Goal: Task Accomplishment & Management: Manage account settings

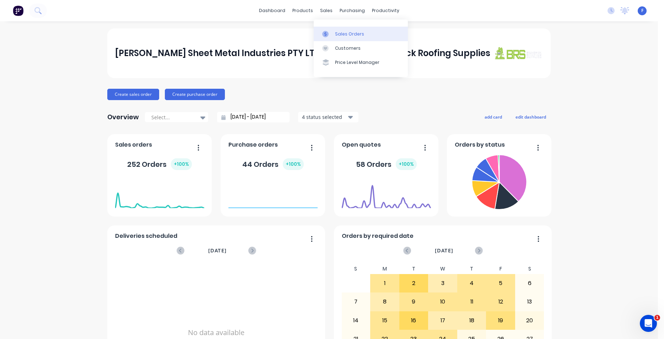
click at [355, 34] on div "Sales Orders" at bounding box center [349, 34] width 29 height 6
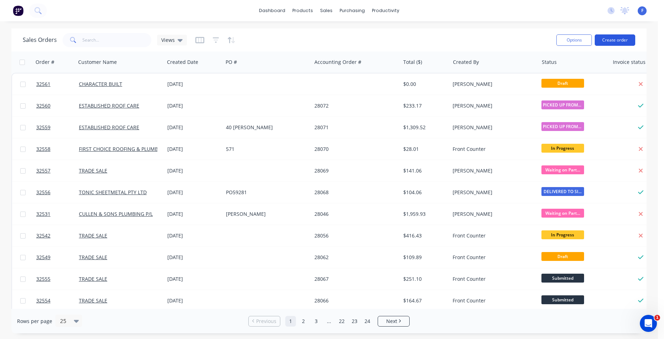
click at [622, 40] on button "Create order" at bounding box center [615, 39] width 40 height 11
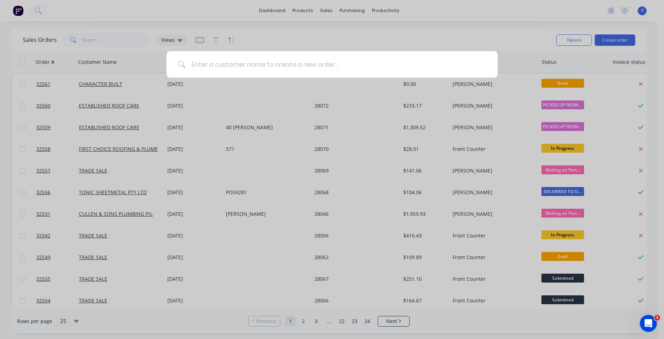
click at [242, 62] on input at bounding box center [335, 64] width 301 height 27
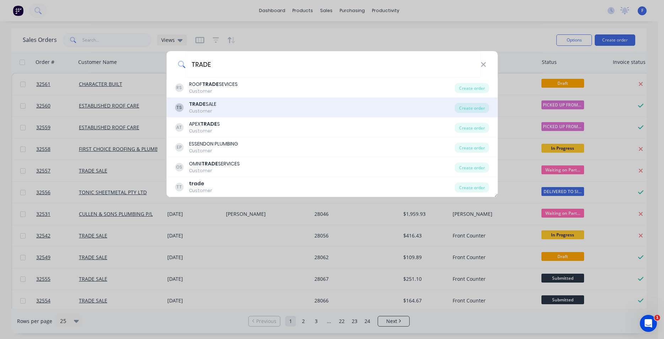
type input "TRADE"
click at [305, 100] on div "TS TRADE SALE Customer Create order" at bounding box center [331, 108] width 331 height 20
click at [292, 107] on div "TS TRADE SALE Customer" at bounding box center [315, 108] width 280 height 14
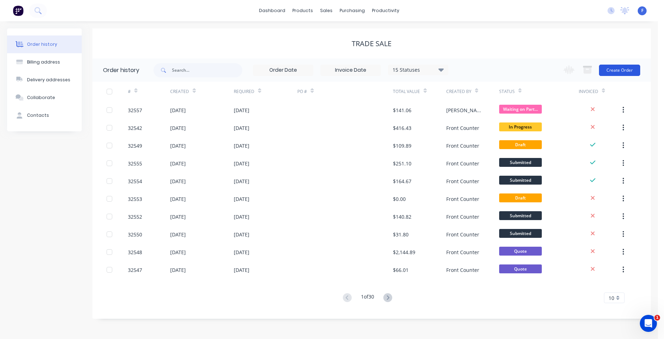
click at [619, 70] on button "Create Order" at bounding box center [619, 70] width 41 height 11
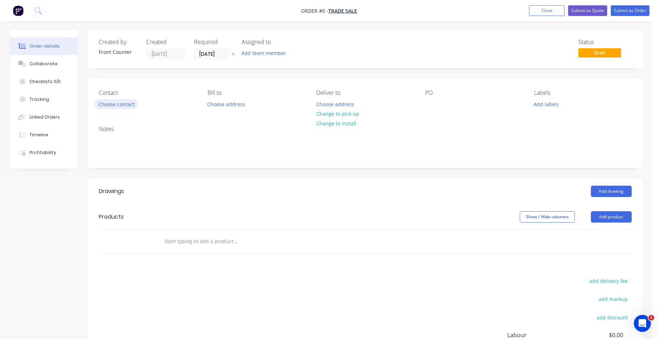
click at [124, 104] on button "Choose contact" at bounding box center [116, 104] width 44 height 10
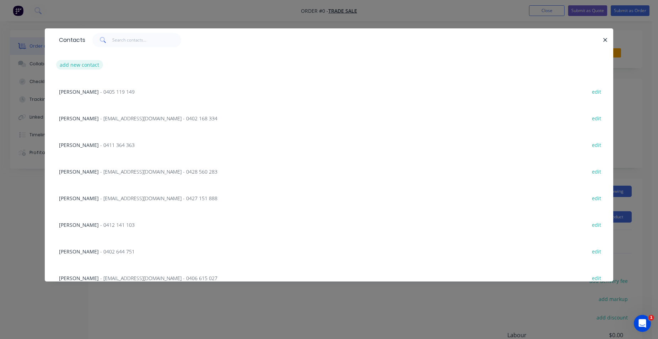
click at [80, 66] on button "add new contact" at bounding box center [79, 65] width 47 height 10
select select "AU"
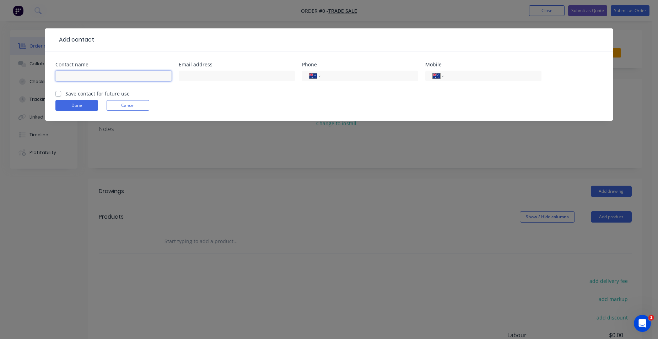
click at [110, 71] on input "text" at bounding box center [113, 76] width 116 height 11
type input "[PERSON_NAME]"
click at [525, 75] on input "tel" at bounding box center [491, 76] width 85 height 8
type input "0402 075 585"
drag, startPoint x: 58, startPoint y: 93, endPoint x: 63, endPoint y: 94, distance: 4.3
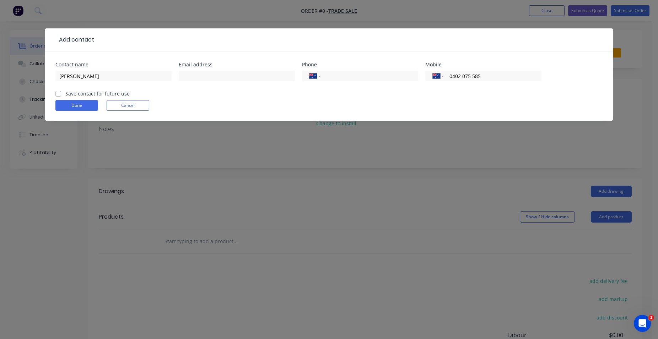
click at [65, 93] on label "Save contact for future use" at bounding box center [97, 93] width 64 height 7
click at [55, 93] on input "Save contact for future use" at bounding box center [58, 93] width 6 height 7
checkbox input "true"
click at [92, 107] on button "Done" at bounding box center [76, 105] width 43 height 11
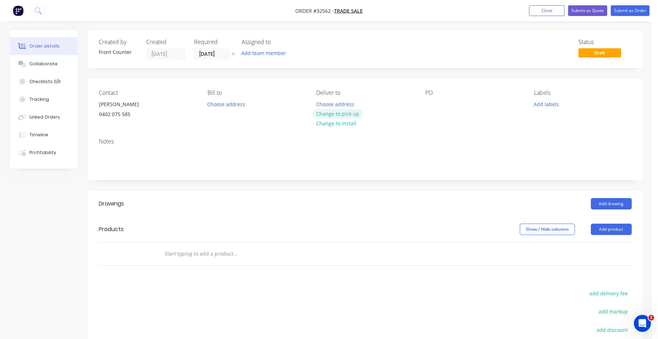
click at [329, 114] on button "Change to pick up" at bounding box center [337, 114] width 50 height 10
click at [225, 257] on input "text" at bounding box center [235, 254] width 142 height 14
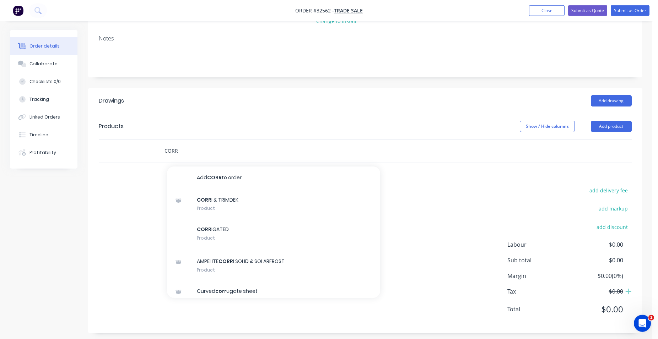
scroll to position [108, 0]
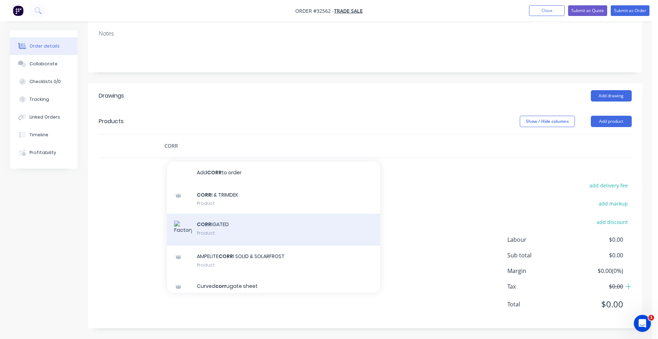
type input "CORR"
click at [233, 229] on div "CORR IGATED Product" at bounding box center [273, 230] width 213 height 32
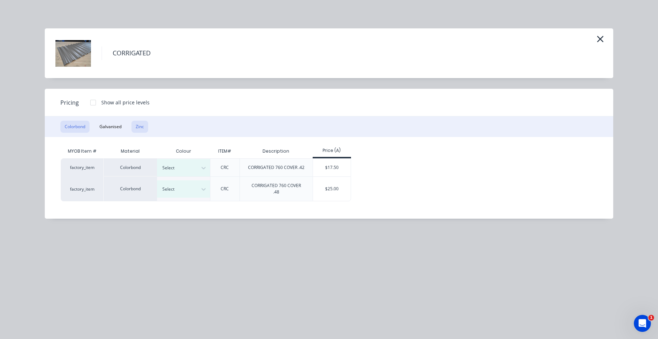
click at [141, 124] on button "Zinc" at bounding box center [139, 127] width 17 height 12
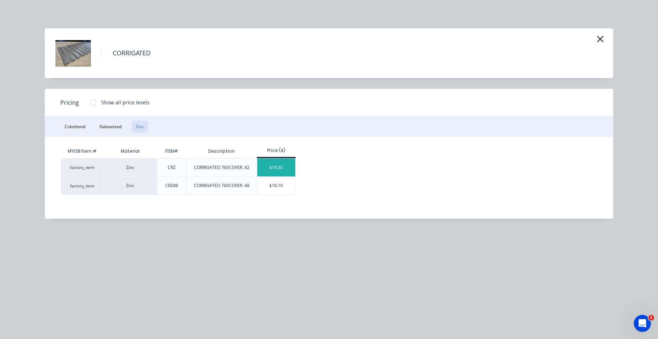
click at [284, 166] on div "$14.50" at bounding box center [276, 168] width 38 height 18
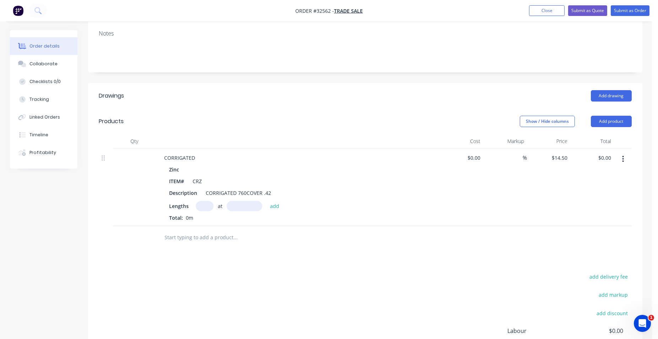
click at [202, 205] on input "text" at bounding box center [205, 206] width 18 height 10
type input "9"
type input "3450"
click at [266, 201] on button "add" at bounding box center [274, 206] width 17 height 10
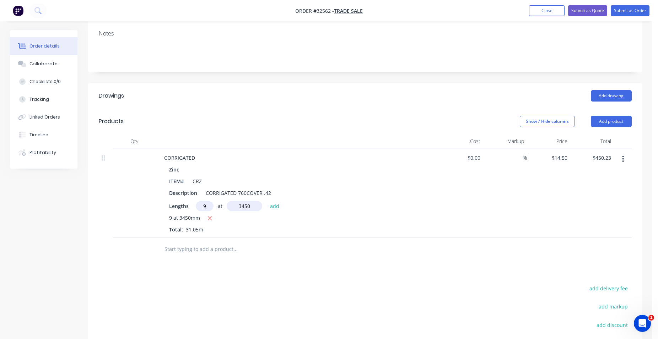
type input "$450.23"
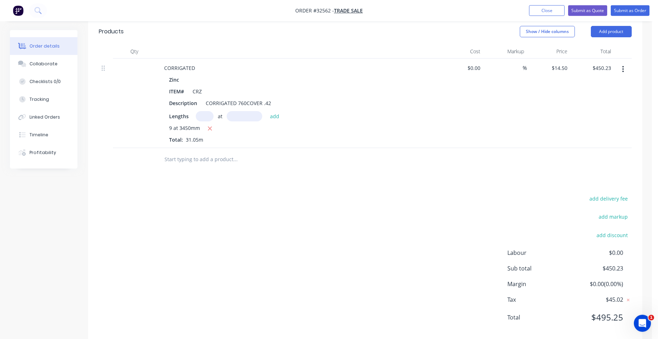
scroll to position [211, 0]
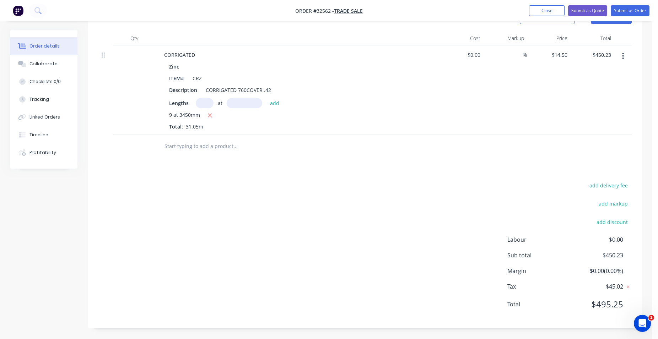
click at [200, 147] on input "text" at bounding box center [235, 146] width 142 height 14
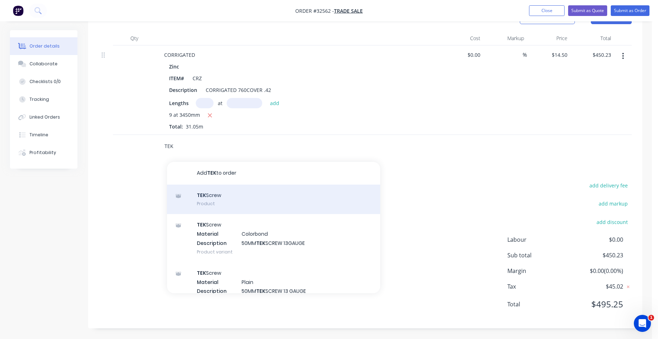
type input "TEK"
click at [246, 197] on div "TEK Screw Product" at bounding box center [273, 200] width 213 height 30
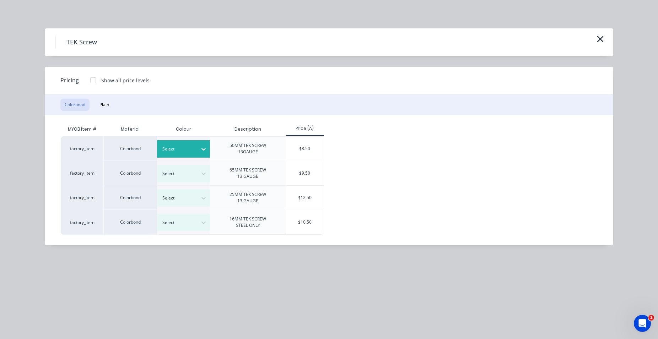
click at [204, 150] on icon at bounding box center [203, 149] width 7 height 7
click at [108, 104] on button "Plain" at bounding box center [104, 105] width 18 height 12
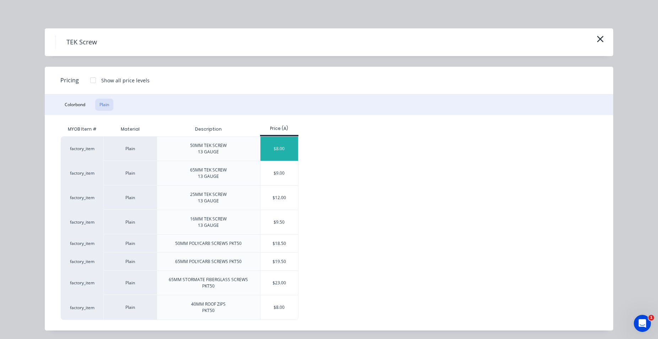
click at [294, 152] on div "$8.00" at bounding box center [279, 149] width 38 height 24
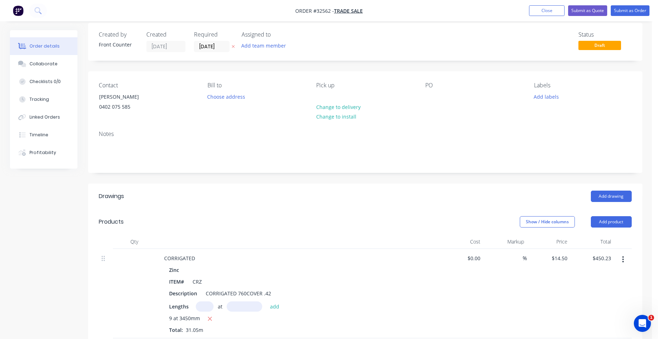
scroll to position [152, 0]
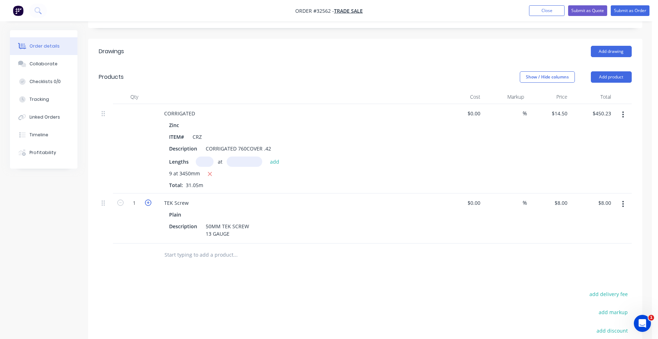
click at [150, 204] on icon "button" at bounding box center [148, 203] width 6 height 6
type input "2"
type input "$16.00"
click at [150, 203] on icon "button" at bounding box center [148, 203] width 6 height 6
type input "3"
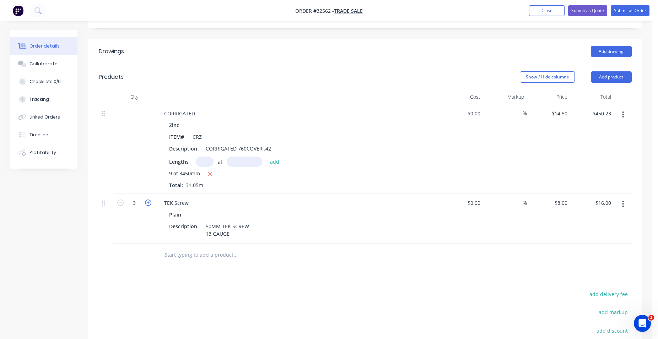
type input "$24.00"
click at [148, 202] on icon "button" at bounding box center [148, 203] width 6 height 6
type input "4"
type input "$32.00"
click at [148, 202] on icon "button" at bounding box center [148, 203] width 6 height 6
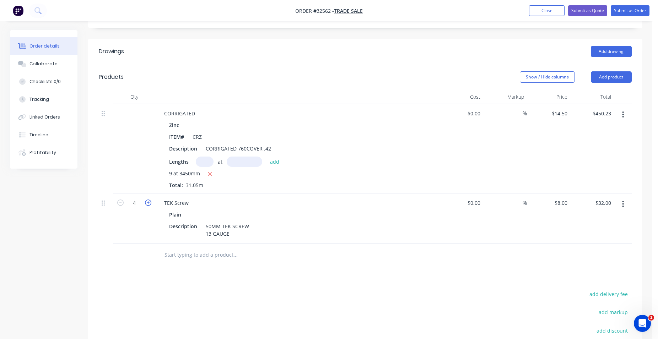
type input "5"
type input "$40.00"
click at [121, 204] on icon "button" at bounding box center [120, 203] width 6 height 6
type input "4"
type input "$32.00"
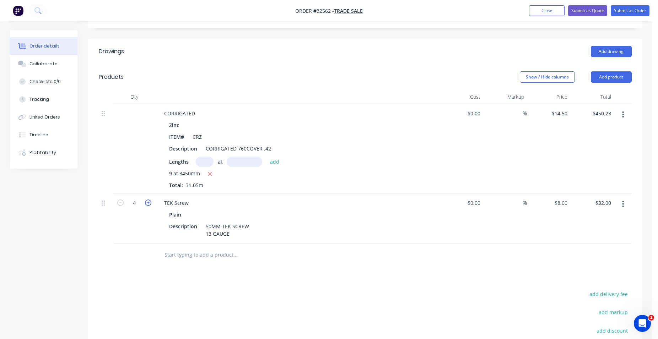
click at [148, 204] on icon "button" at bounding box center [148, 203] width 6 height 6
type input "5"
type input "$40.00"
click at [320, 269] on div "Drawings Add drawing Products Show / Hide columns Add product Qty Cost Markup P…" at bounding box center [365, 238] width 554 height 399
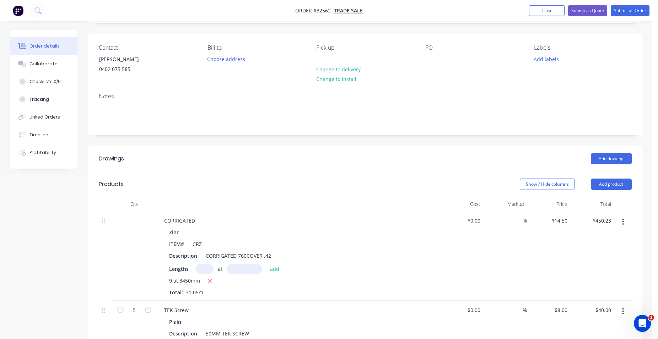
scroll to position [0, 0]
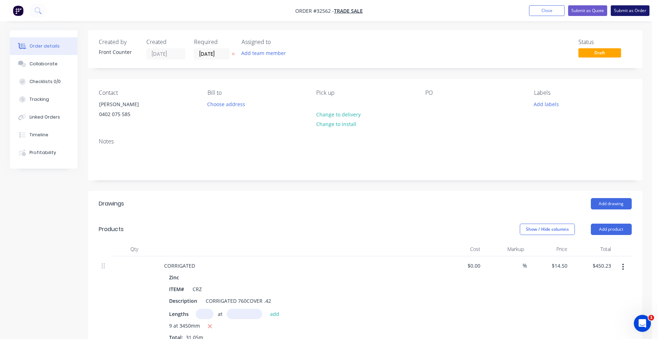
click at [620, 11] on button "Submit as Order" at bounding box center [630, 10] width 39 height 11
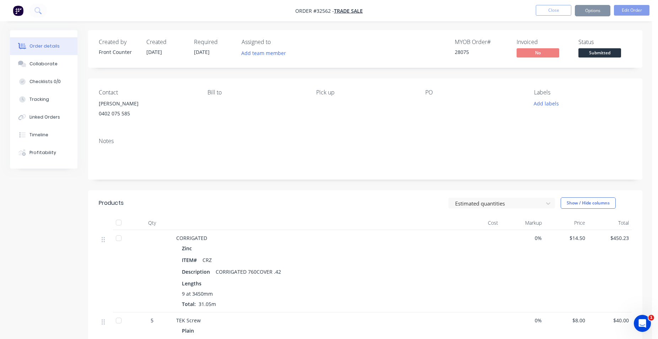
click at [599, 54] on span "Submitted" at bounding box center [599, 52] width 43 height 9
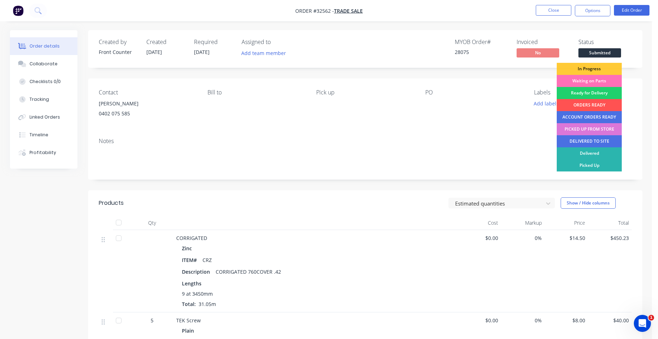
click at [602, 70] on div "In Progress" at bounding box center [589, 69] width 65 height 12
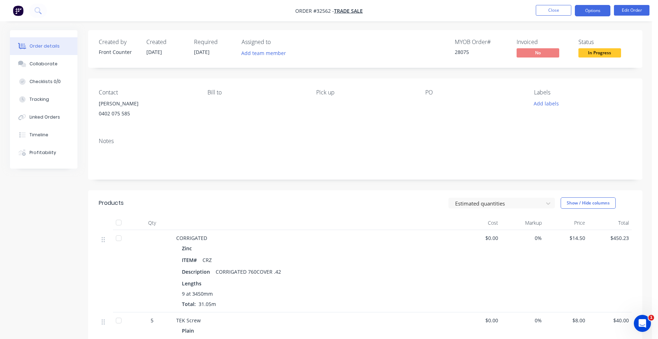
click at [586, 9] on button "Options" at bounding box center [593, 10] width 36 height 11
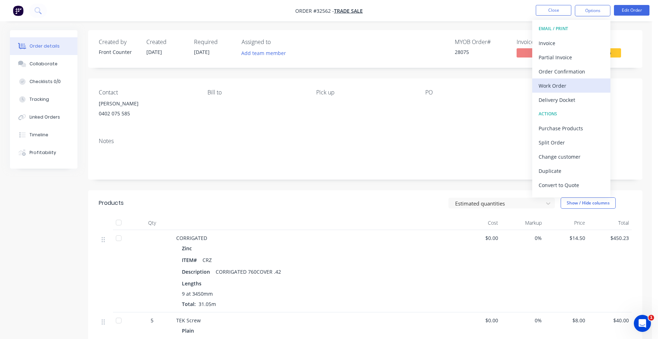
click at [578, 83] on div "Work Order" at bounding box center [570, 86] width 65 height 10
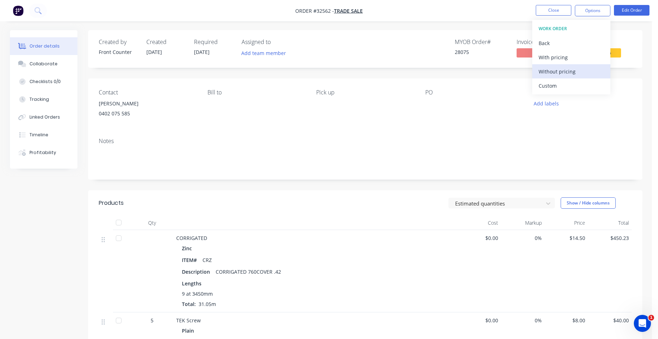
click at [583, 66] on button "Without pricing" at bounding box center [571, 71] width 78 height 14
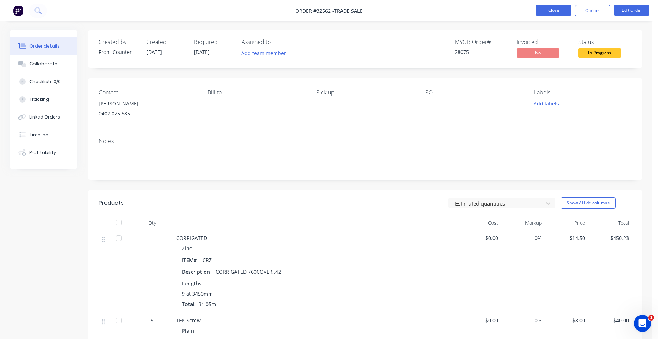
click at [560, 7] on button "Close" at bounding box center [554, 10] width 36 height 11
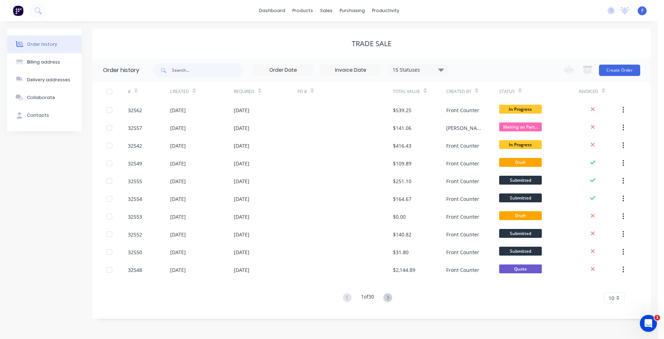
click at [21, 8] on img at bounding box center [18, 10] width 11 height 11
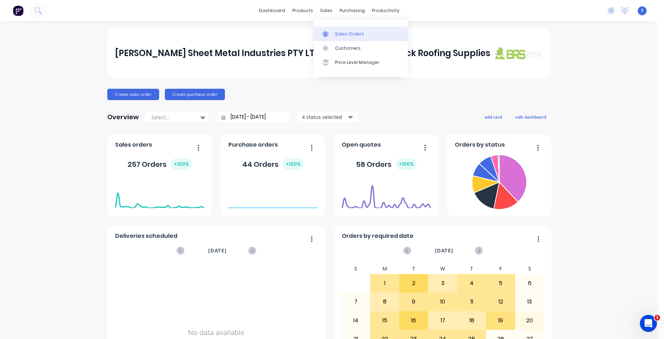
click at [344, 39] on link "Sales Orders" at bounding box center [361, 34] width 94 height 14
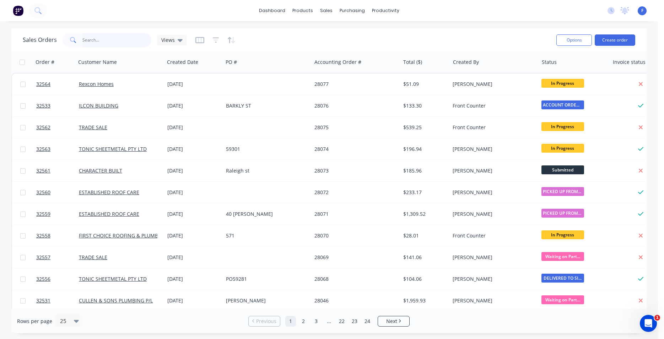
click at [86, 41] on input "text" at bounding box center [116, 40] width 69 height 14
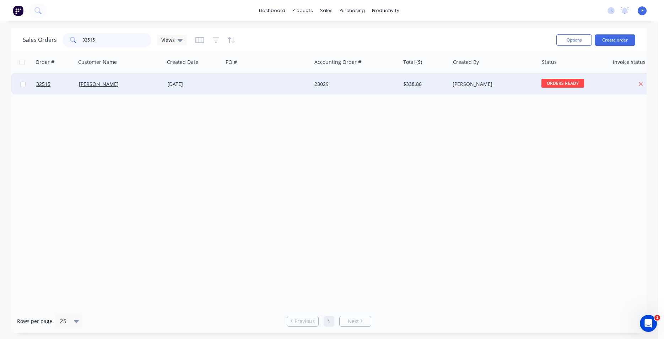
type input "32515"
click at [243, 84] on div at bounding box center [267, 84] width 88 height 21
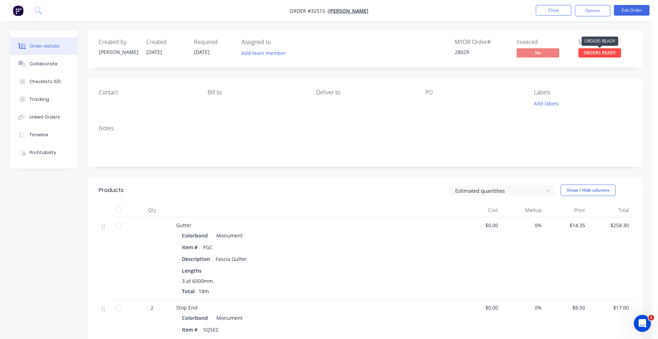
click at [599, 54] on span "ORDERS READY" at bounding box center [599, 52] width 43 height 9
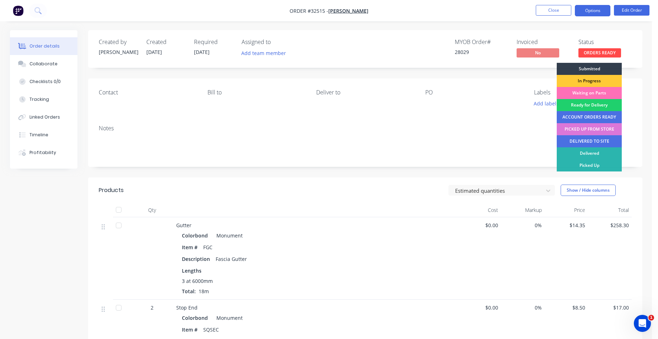
click at [585, 11] on button "Options" at bounding box center [593, 10] width 36 height 11
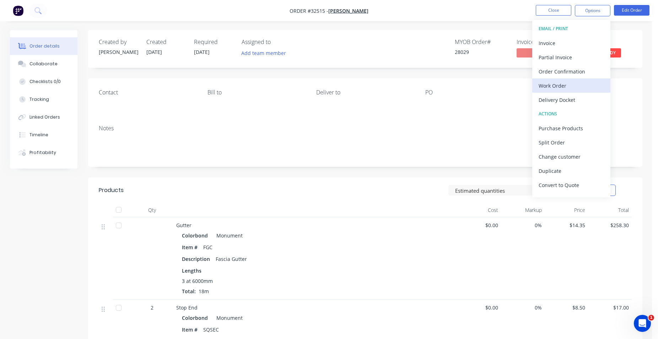
click at [565, 88] on div "Work Order" at bounding box center [570, 86] width 65 height 10
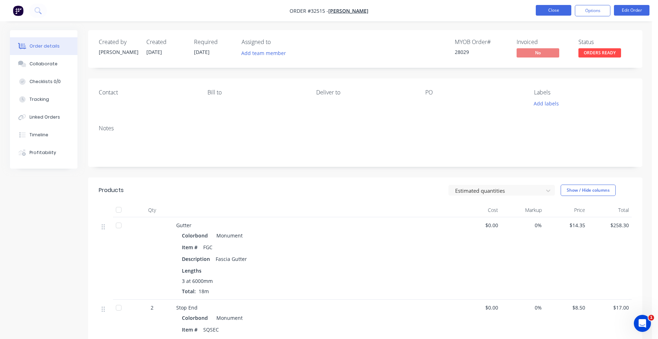
click at [555, 11] on button "Close" at bounding box center [554, 10] width 36 height 11
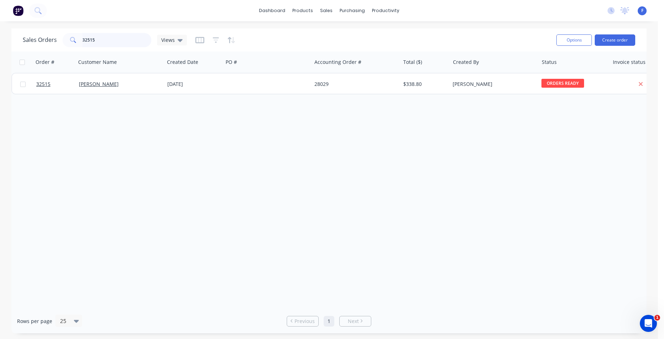
click at [109, 45] on input "32515" at bounding box center [116, 40] width 69 height 14
type input "3"
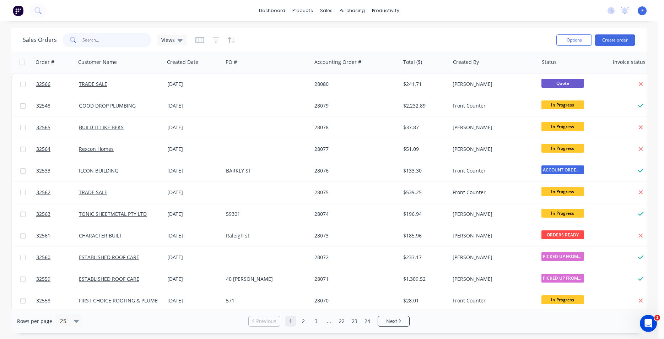
click at [116, 42] on input "text" at bounding box center [116, 40] width 69 height 14
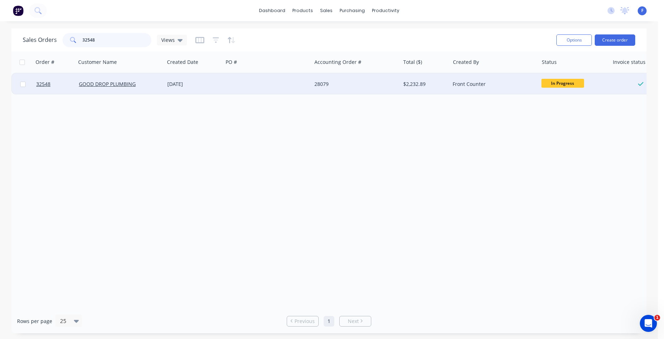
type input "32548"
click at [207, 83] on div "[DATE]" at bounding box center [193, 84] width 53 height 7
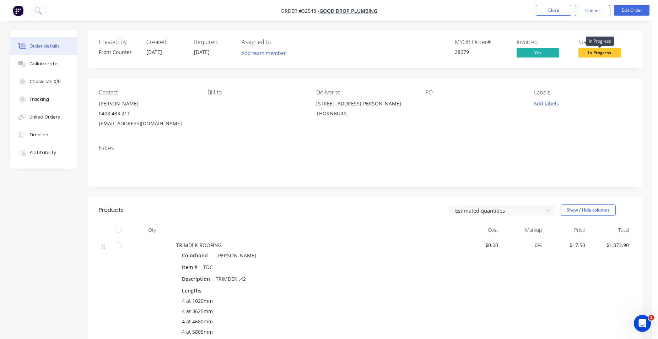
click at [597, 53] on span "In Progress" at bounding box center [599, 52] width 43 height 9
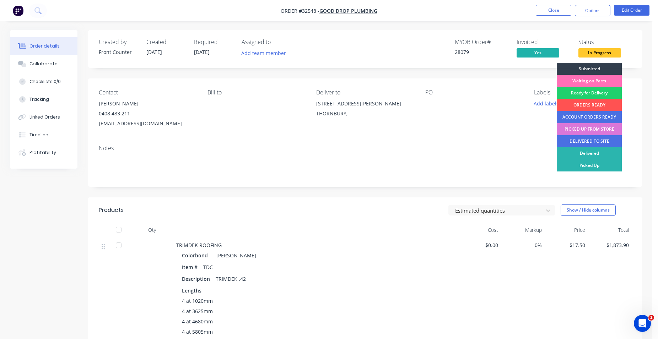
click at [633, 47] on div "Created by Front Counter Created [DATE] Required [DATE] Assigned to Add team me…" at bounding box center [365, 49] width 554 height 38
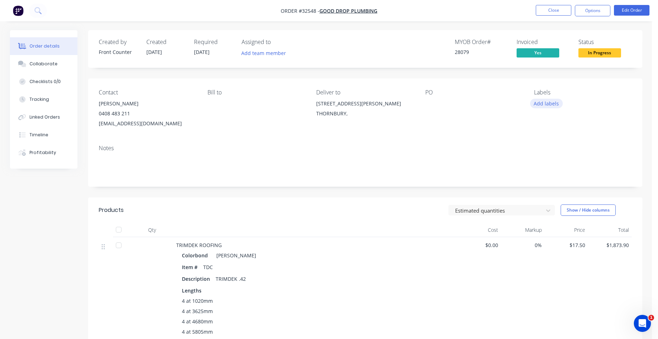
click at [547, 103] on button "Add labels" at bounding box center [546, 104] width 33 height 10
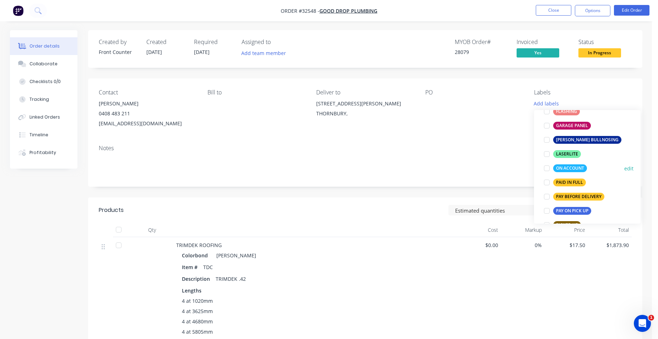
scroll to position [202, 0]
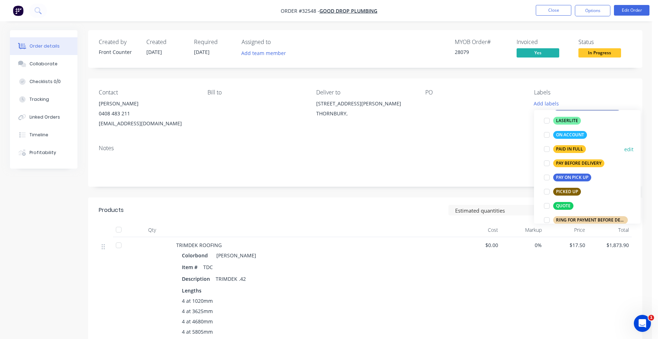
click at [572, 147] on div "PAID IN FULL" at bounding box center [569, 149] width 33 height 8
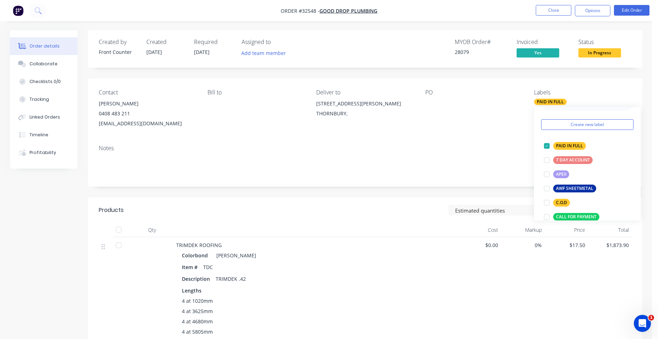
click at [451, 137] on div "Contact [PERSON_NAME] [PHONE_NUMBER] [EMAIL_ADDRESS][DOMAIN_NAME] [PERSON_NAME]…" at bounding box center [365, 108] width 554 height 61
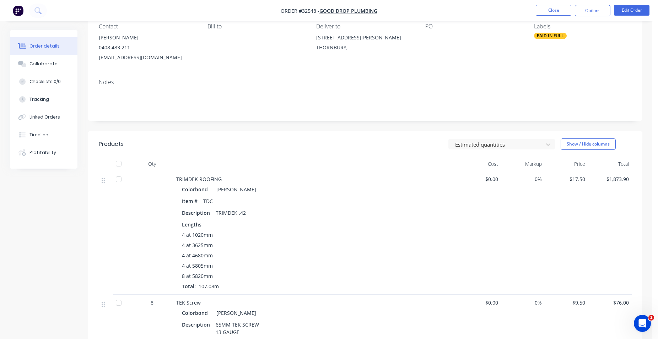
scroll to position [0, 0]
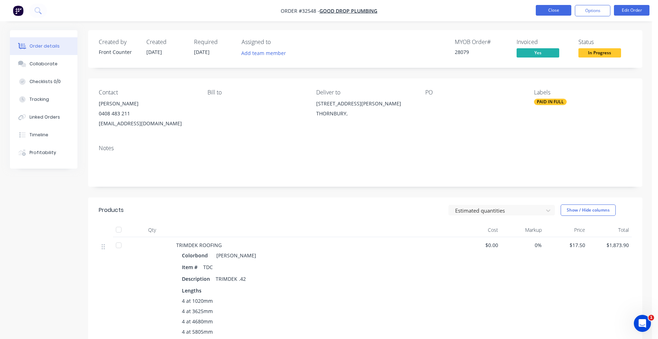
click at [553, 10] on button "Close" at bounding box center [554, 10] width 36 height 11
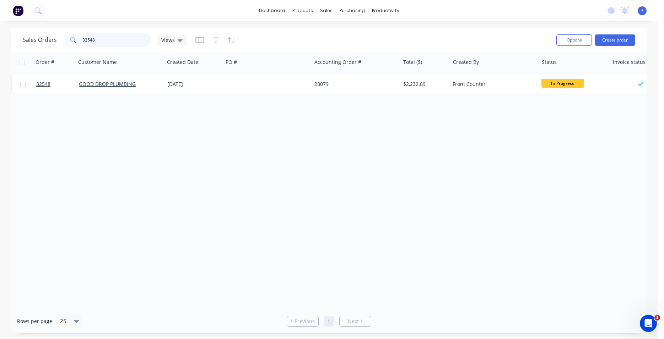
click at [118, 42] on input "32548" at bounding box center [116, 40] width 69 height 14
type input "3"
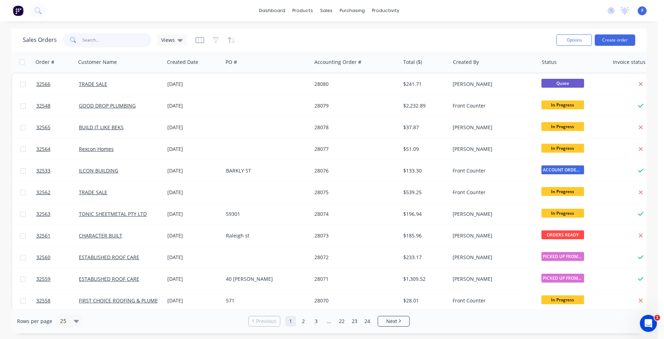
click at [114, 43] on input "text" at bounding box center [116, 40] width 69 height 14
type input "32564"
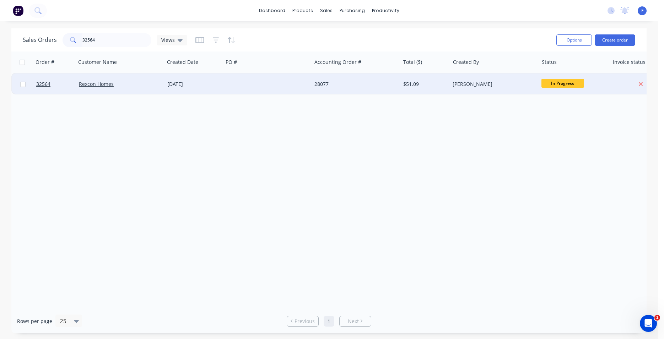
click at [253, 78] on div at bounding box center [267, 84] width 88 height 21
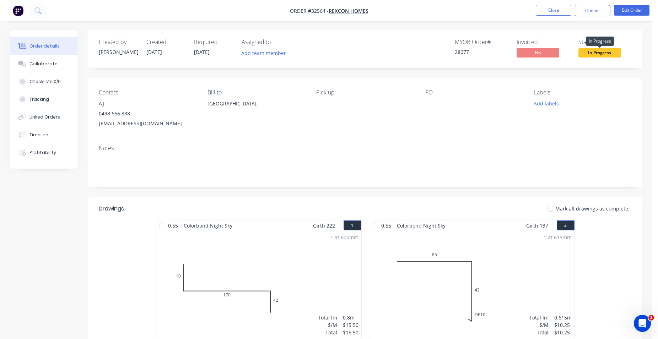
click at [601, 54] on span "In Progress" at bounding box center [599, 52] width 43 height 9
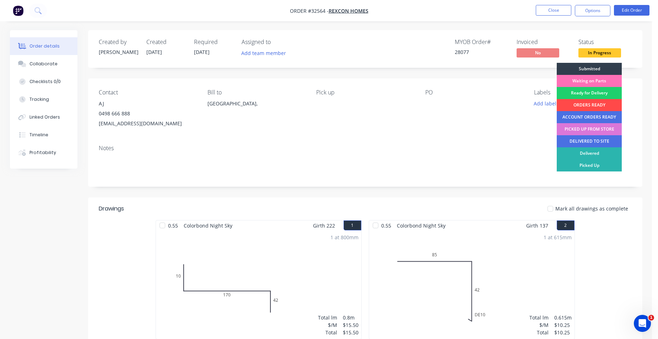
click at [604, 104] on div "ORDERS READY" at bounding box center [589, 105] width 65 height 12
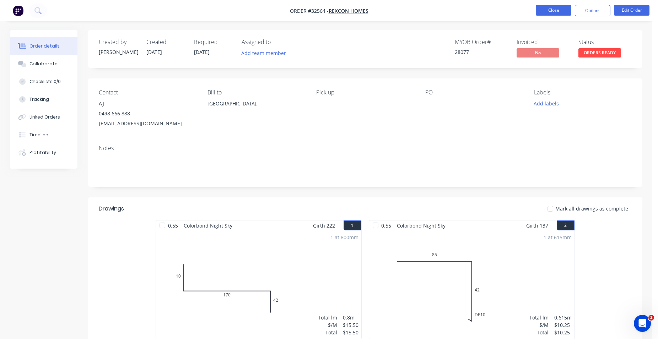
click at [554, 8] on button "Close" at bounding box center [554, 10] width 36 height 11
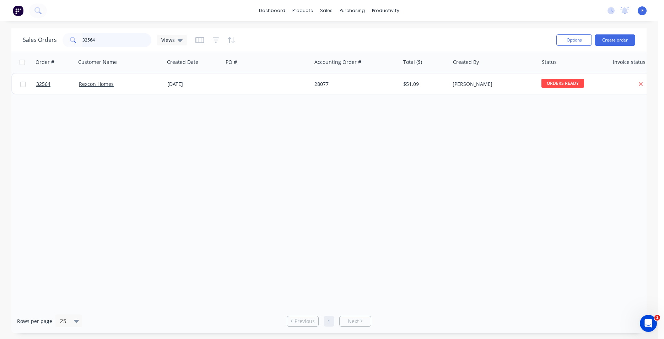
click at [125, 37] on input "32564" at bounding box center [116, 40] width 69 height 14
type input "3"
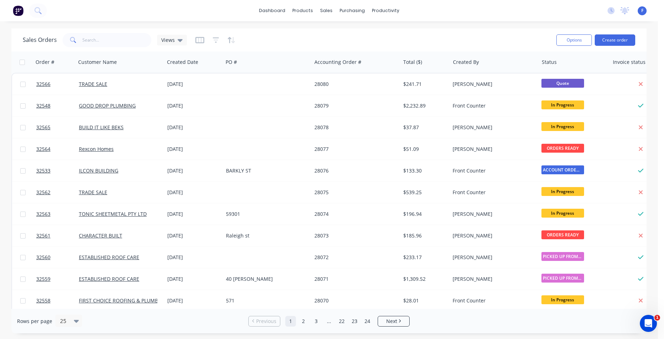
click at [20, 11] on img at bounding box center [18, 10] width 11 height 11
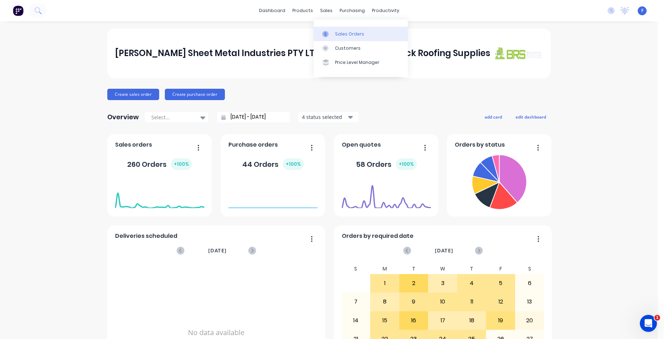
click at [342, 34] on div "Sales Orders" at bounding box center [349, 34] width 29 height 6
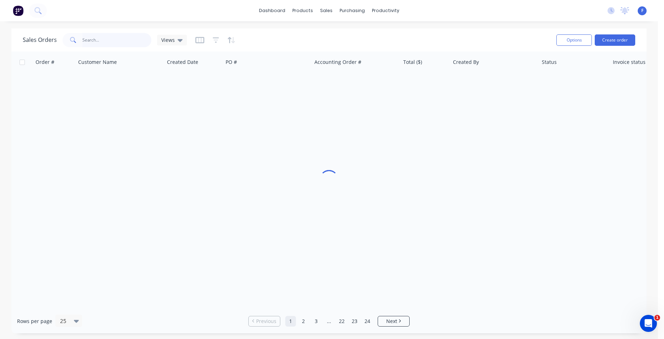
click at [108, 39] on input "text" at bounding box center [116, 40] width 69 height 14
type input "28052"
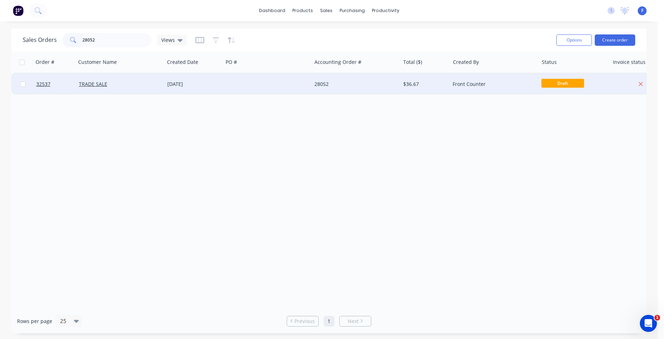
click at [346, 88] on div "28052" at bounding box center [355, 84] width 88 height 21
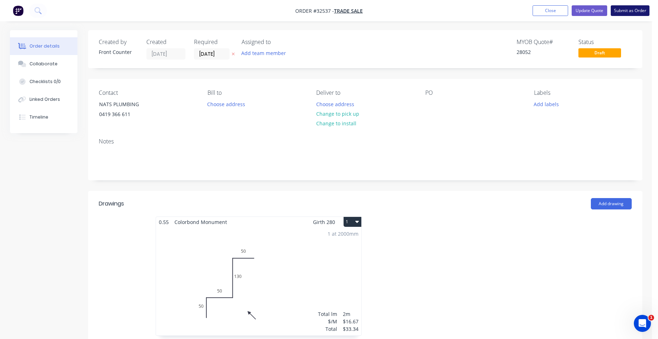
click at [628, 11] on button "Submit as Order" at bounding box center [630, 10] width 39 height 11
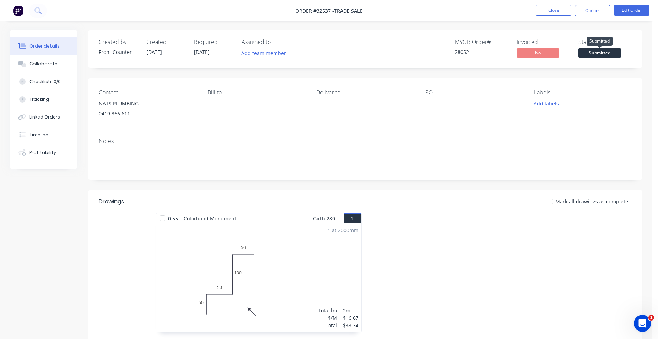
click at [602, 54] on span "Submitted" at bounding box center [599, 52] width 43 height 9
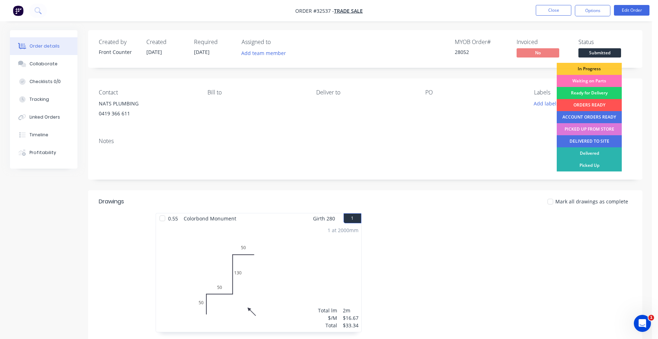
drag, startPoint x: 594, startPoint y: 105, endPoint x: 591, endPoint y: 102, distance: 3.8
click at [594, 105] on div "ORDERS READY" at bounding box center [589, 105] width 65 height 12
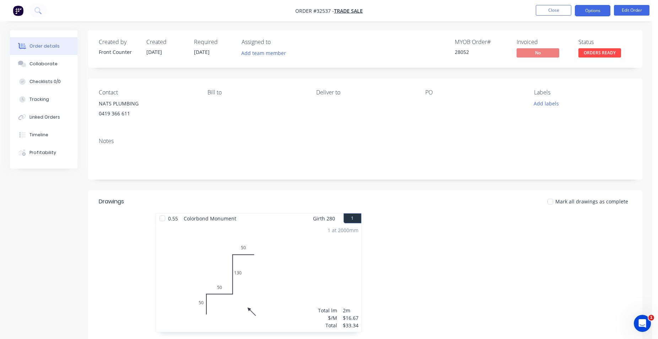
click at [587, 8] on button "Options" at bounding box center [593, 10] width 36 height 11
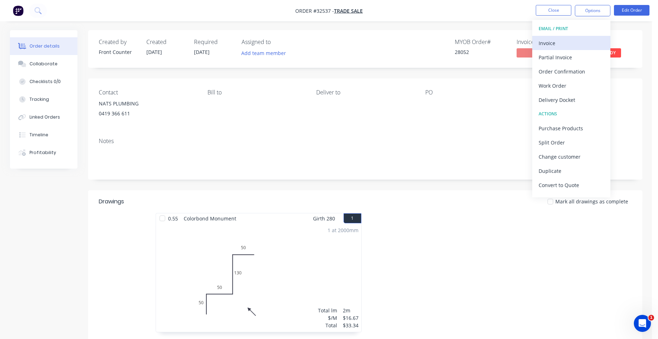
click at [561, 44] on div "Invoice" at bounding box center [570, 43] width 65 height 10
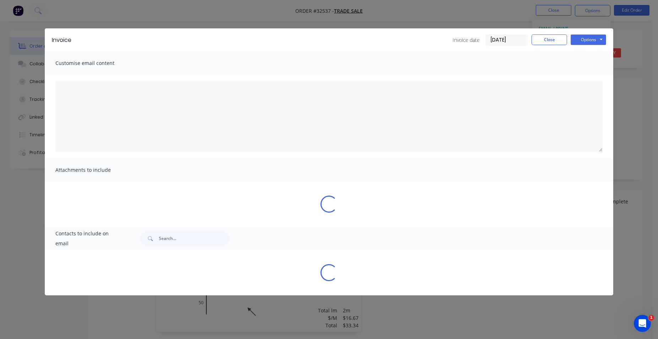
type textarea "A PDF copy of the order has been attached to this email. To view your order onl…"
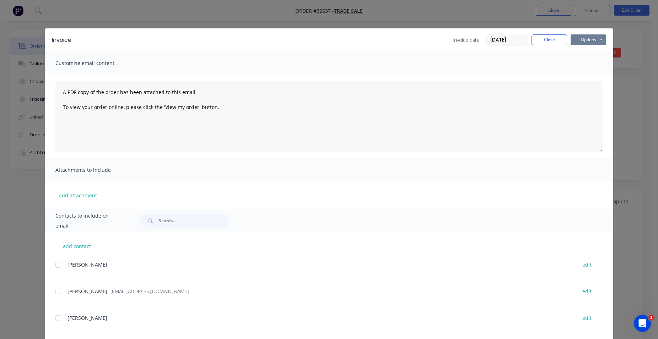
click at [577, 39] on button "Options" at bounding box center [588, 39] width 36 height 11
click at [591, 64] on button "Print" at bounding box center [592, 64] width 45 height 12
click at [553, 42] on button "Close" at bounding box center [549, 39] width 36 height 11
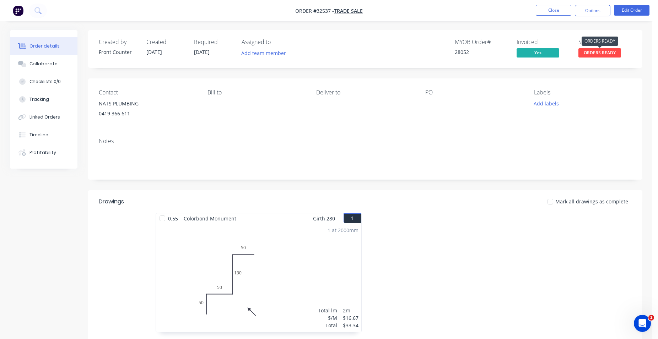
click at [599, 53] on span "ORDERS READY" at bounding box center [599, 52] width 43 height 9
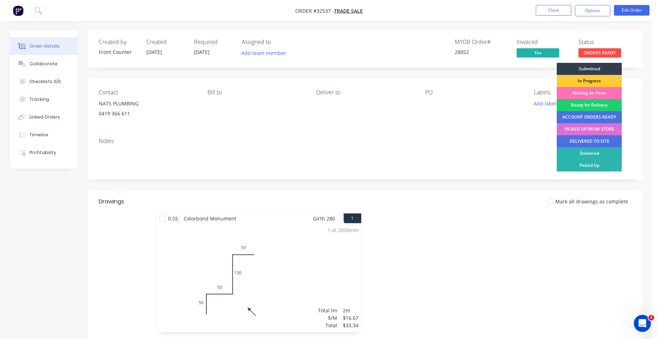
click at [593, 132] on div "PICKED UP FROM STORE" at bounding box center [589, 129] width 65 height 12
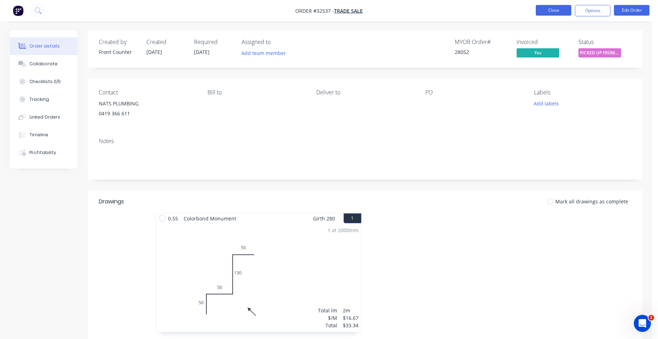
click at [555, 10] on button "Close" at bounding box center [554, 10] width 36 height 11
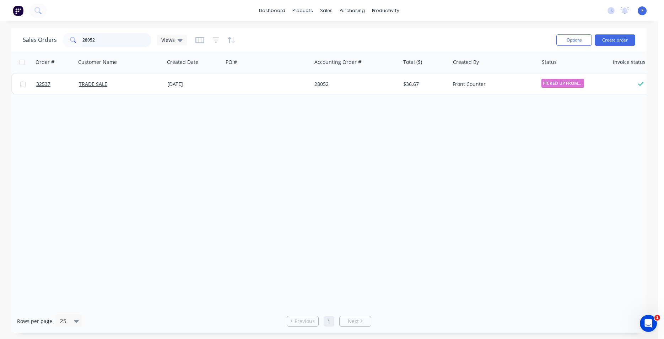
click at [122, 43] on input "28052" at bounding box center [116, 40] width 69 height 14
type input "2"
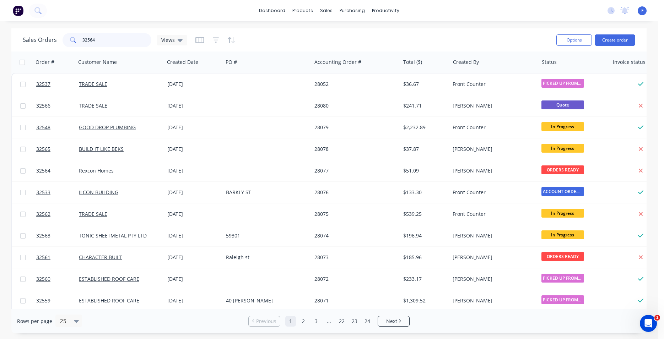
type input "32564"
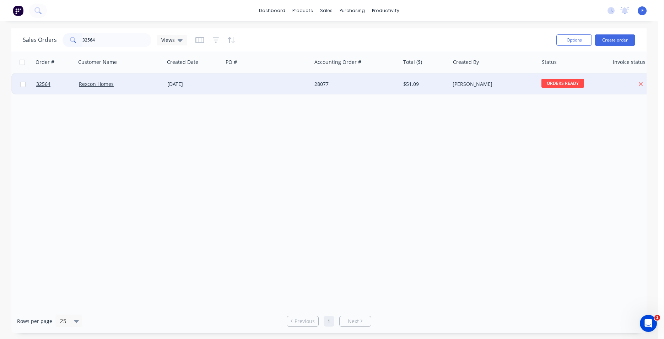
click at [138, 83] on div "Rexcon Homes" at bounding box center [118, 84] width 79 height 7
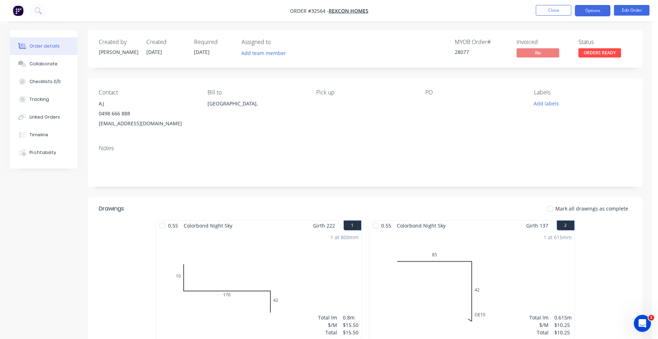
click at [595, 11] on button "Options" at bounding box center [593, 10] width 36 height 11
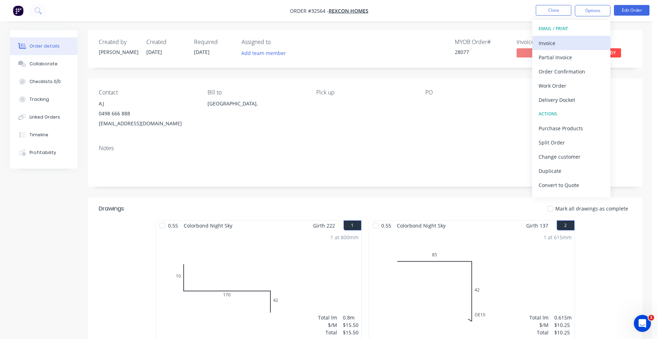
click at [562, 44] on div "Invoice" at bounding box center [570, 43] width 65 height 10
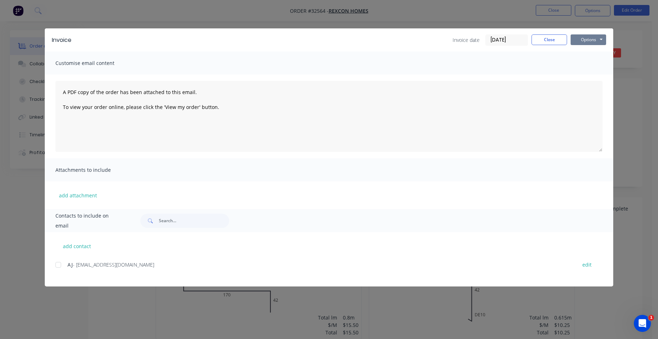
click at [598, 41] on button "Options" at bounding box center [588, 39] width 36 height 11
click at [597, 63] on button "Print" at bounding box center [592, 64] width 45 height 12
click at [562, 39] on button "Close" at bounding box center [549, 39] width 36 height 11
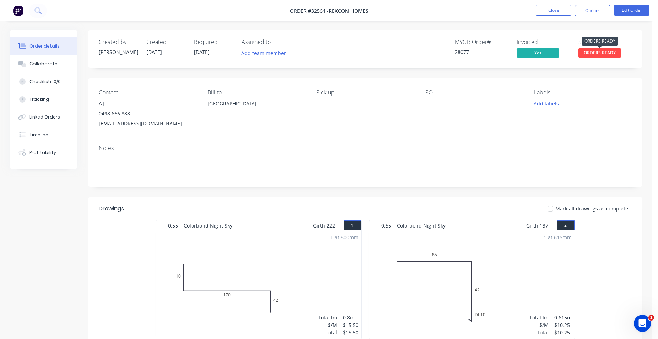
click at [597, 54] on span "ORDERS READY" at bounding box center [599, 52] width 43 height 9
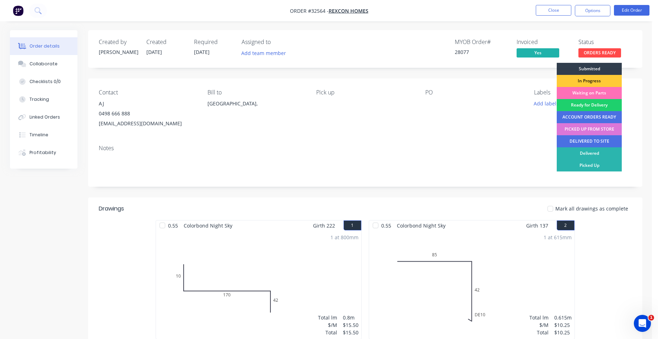
click at [591, 129] on div "PICKED UP FROM STORE" at bounding box center [589, 129] width 65 height 12
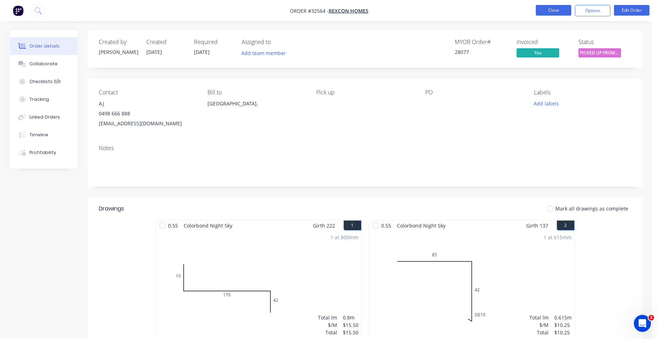
click at [554, 11] on button "Close" at bounding box center [554, 10] width 36 height 11
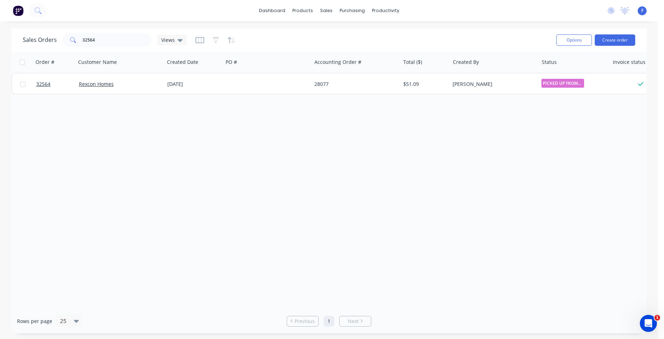
click at [18, 12] on img at bounding box center [18, 10] width 11 height 11
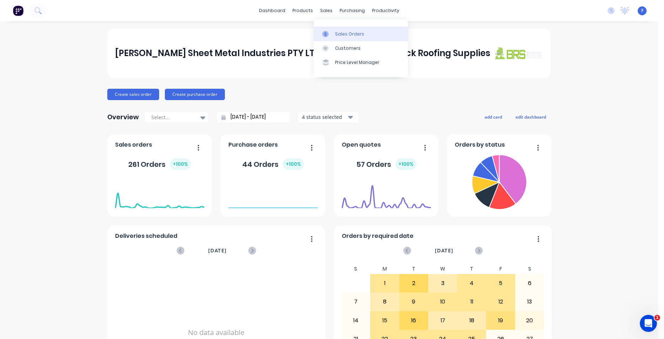
click at [350, 37] on link "Sales Orders" at bounding box center [361, 34] width 94 height 14
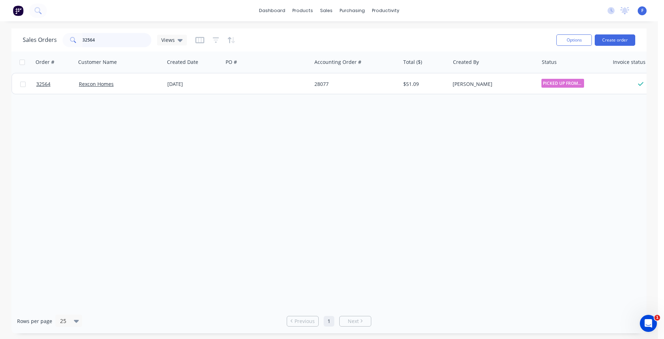
click at [120, 39] on input "32564" at bounding box center [116, 40] width 69 height 14
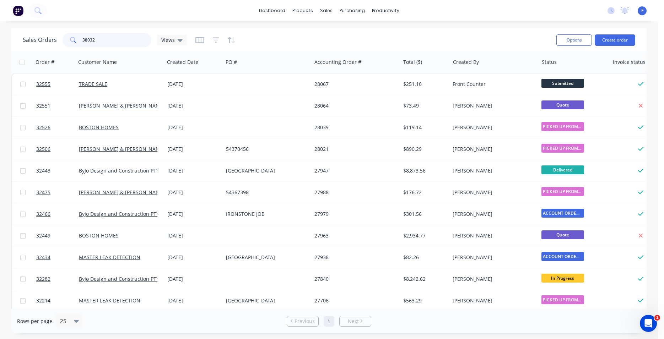
type input "38032"
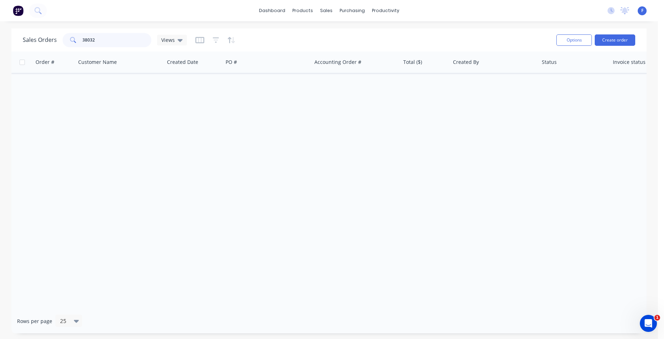
click at [120, 43] on input "38032" at bounding box center [116, 40] width 69 height 14
click at [14, 13] on img at bounding box center [18, 10] width 11 height 11
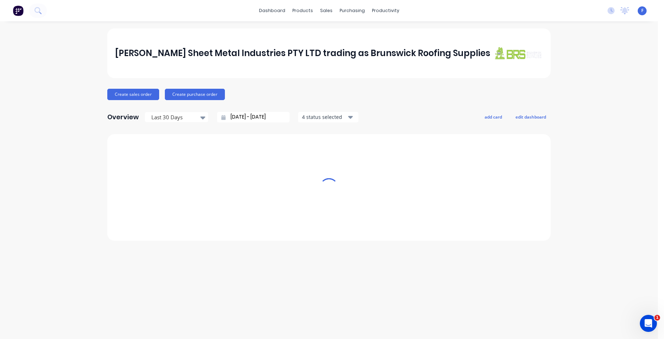
click at [17, 14] on img at bounding box center [18, 10] width 11 height 11
click at [320, 10] on div "sales" at bounding box center [326, 10] width 20 height 11
click at [323, 13] on div "sales" at bounding box center [326, 10] width 20 height 11
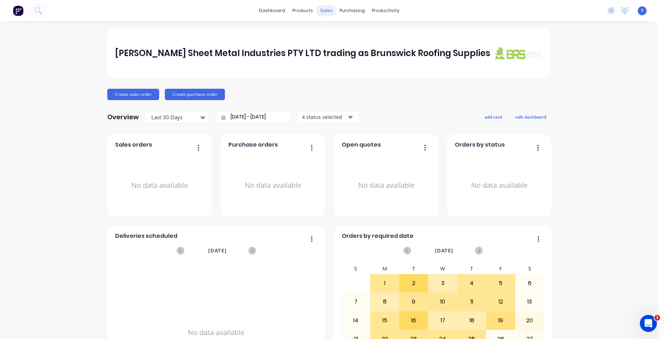
click at [325, 12] on div "sales" at bounding box center [326, 10] width 20 height 11
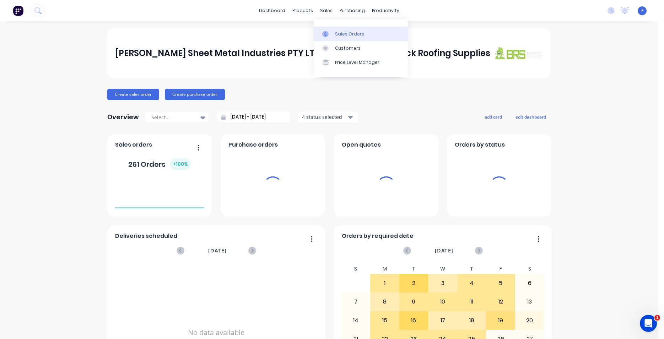
click at [346, 31] on link "Sales Orders" at bounding box center [361, 34] width 94 height 14
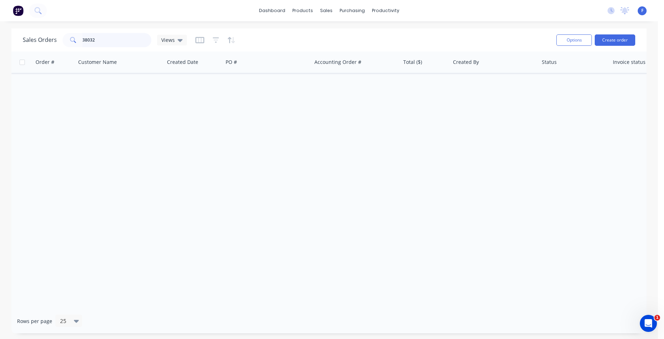
click at [115, 42] on input "38032" at bounding box center [116, 40] width 69 height 14
type input "3"
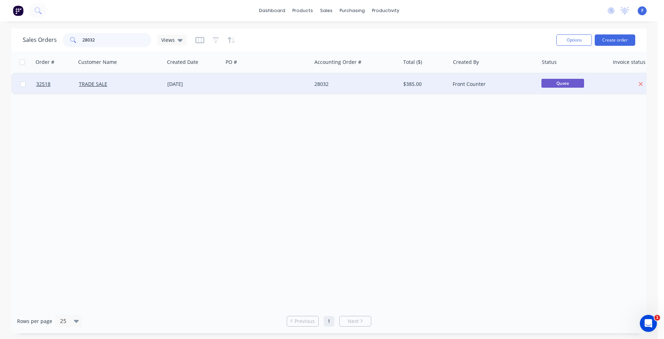
type input "28032"
click at [220, 77] on div "[DATE]" at bounding box center [193, 84] width 59 height 21
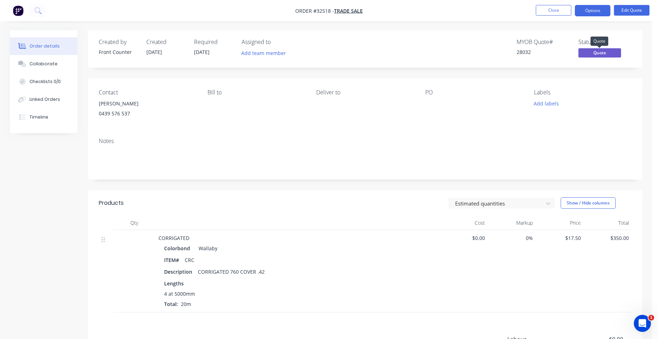
click at [609, 52] on span "Quote" at bounding box center [599, 52] width 43 height 9
click at [596, 14] on button "Options" at bounding box center [593, 10] width 36 height 11
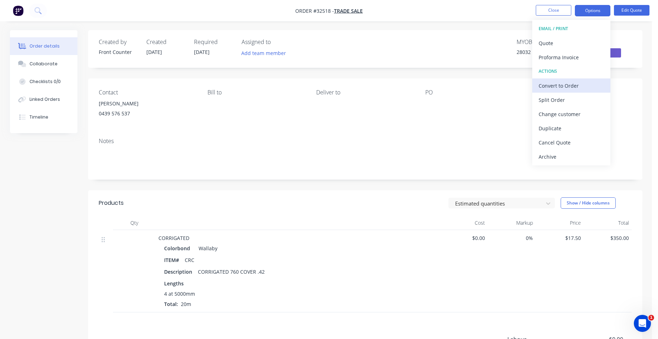
click at [561, 87] on div "Convert to Order" at bounding box center [570, 86] width 65 height 10
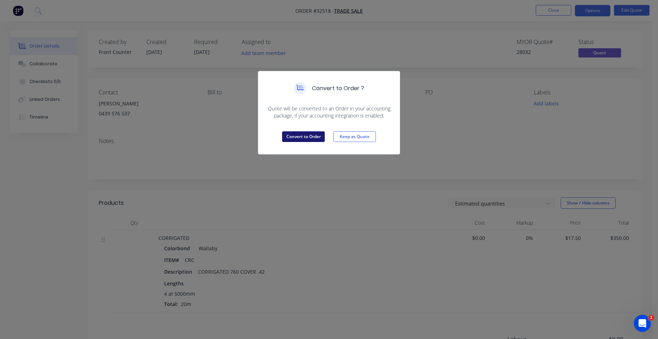
click at [307, 139] on button "Convert to Order" at bounding box center [303, 136] width 43 height 11
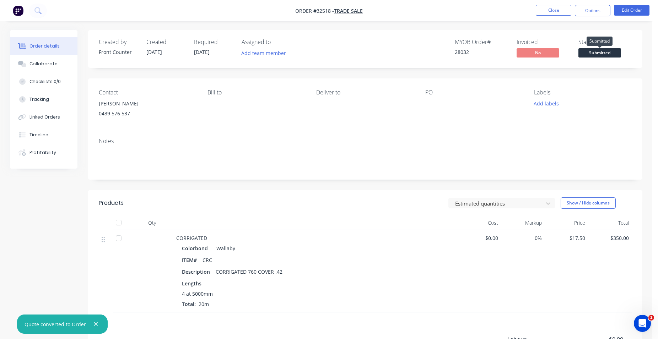
click at [603, 52] on span "Submitted" at bounding box center [599, 52] width 43 height 9
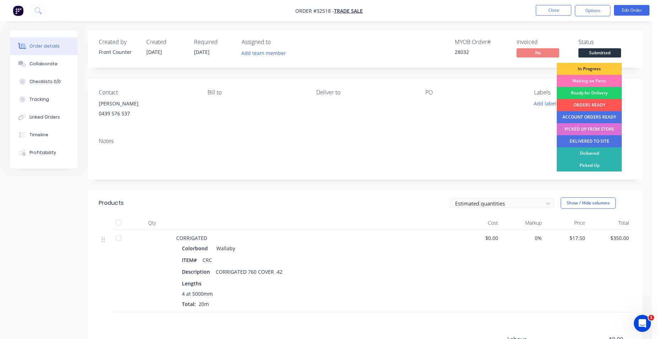
click at [593, 128] on div "PICKED UP FROM STORE" at bounding box center [589, 129] width 65 height 12
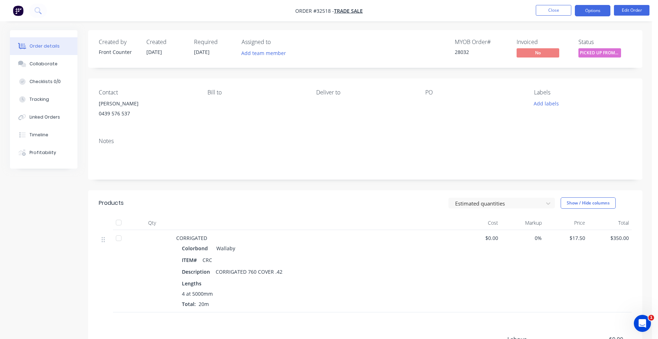
click at [589, 10] on button "Options" at bounding box center [593, 10] width 36 height 11
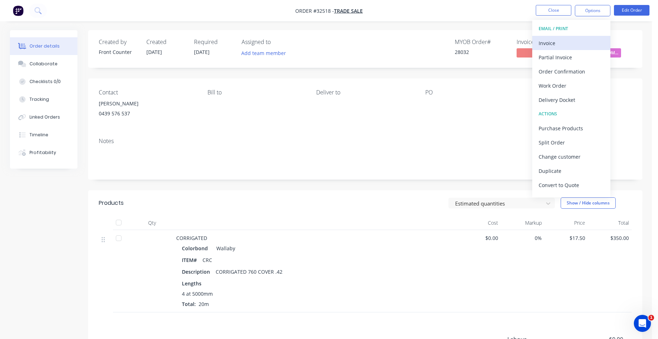
click at [562, 43] on div "Invoice" at bounding box center [570, 43] width 65 height 10
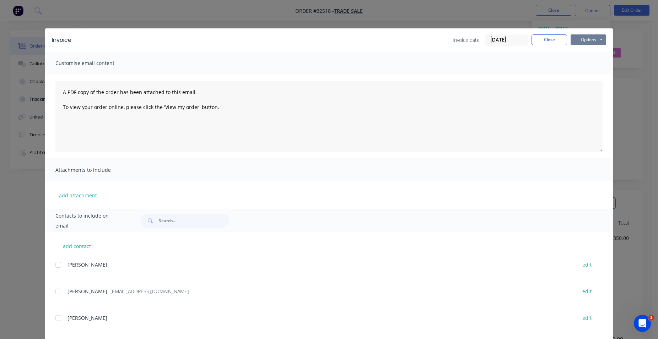
click at [580, 42] on button "Options" at bounding box center [588, 39] width 36 height 11
click at [587, 61] on button "Print" at bounding box center [592, 64] width 45 height 12
click at [553, 37] on button "Close" at bounding box center [549, 39] width 36 height 11
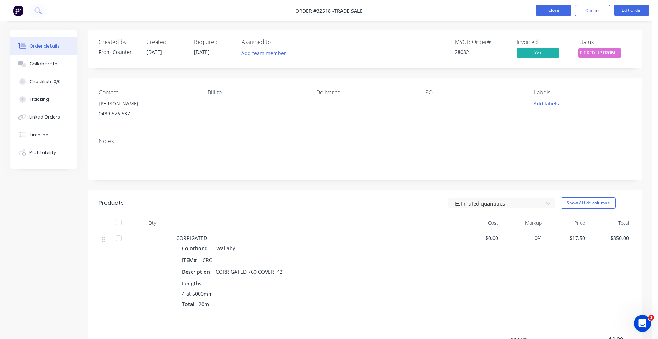
click at [552, 11] on button "Close" at bounding box center [554, 10] width 36 height 11
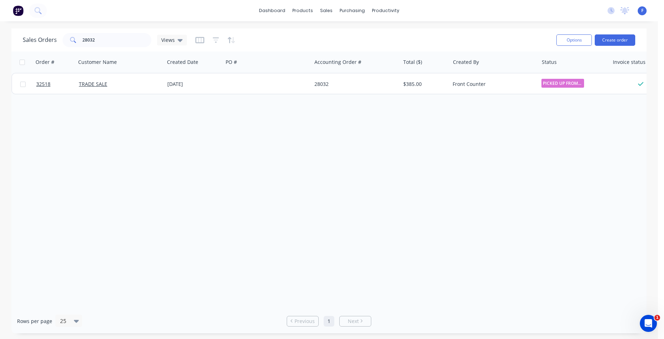
click at [18, 13] on img at bounding box center [18, 10] width 11 height 11
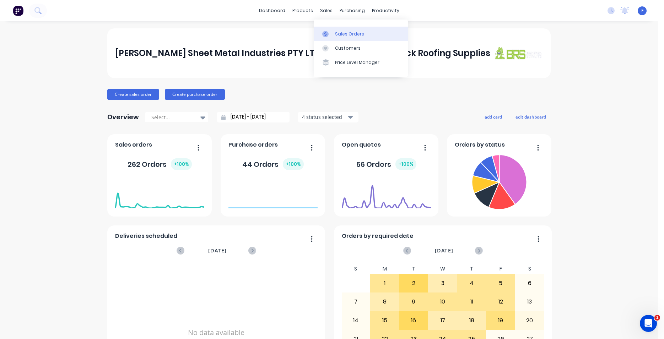
click at [348, 36] on div "Sales Orders" at bounding box center [349, 34] width 29 height 6
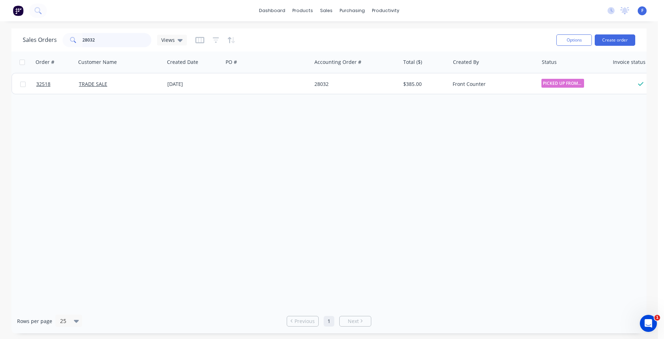
click at [105, 45] on input "28032" at bounding box center [116, 40] width 69 height 14
